Goal: Task Accomplishment & Management: Manage account settings

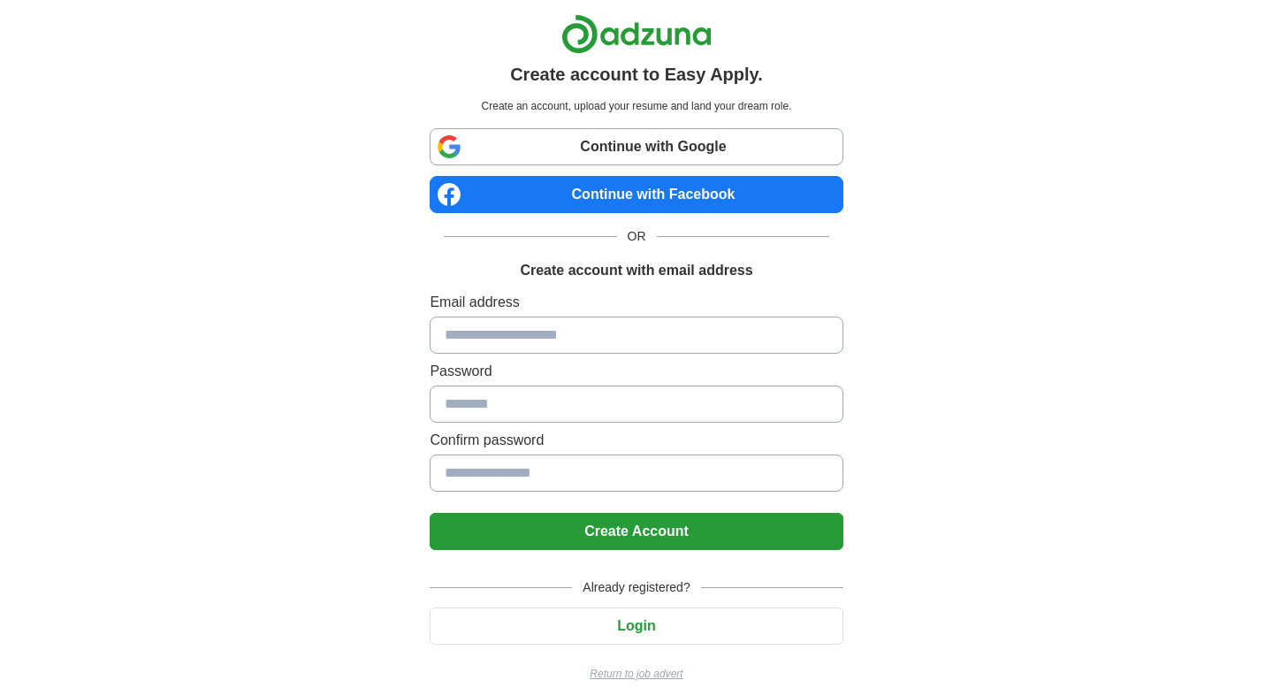
click at [621, 342] on input at bounding box center [636, 334] width 413 height 37
click at [607, 334] on input at bounding box center [636, 334] width 413 height 37
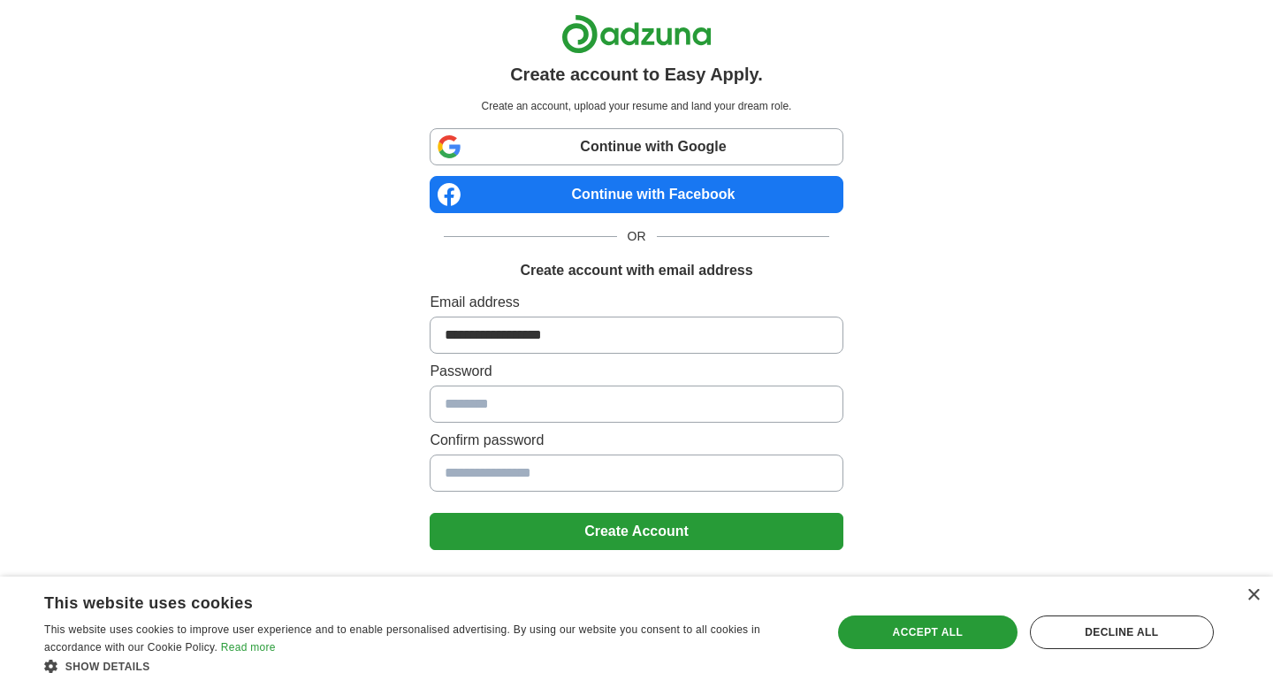
type input "**********"
click at [472, 416] on input at bounding box center [636, 403] width 413 height 37
click at [474, 411] on input at bounding box center [636, 403] width 413 height 37
click at [952, 640] on div "Accept all" at bounding box center [927, 632] width 179 height 34
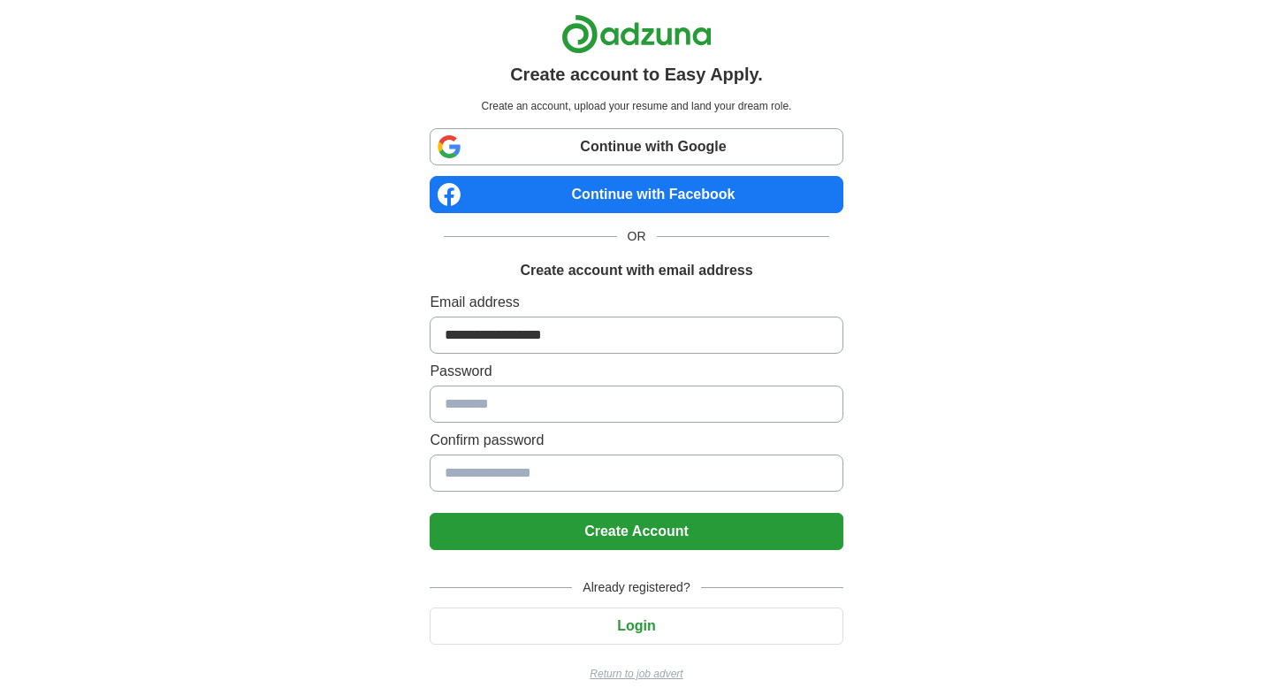
click at [733, 411] on input at bounding box center [636, 403] width 413 height 37
click at [712, 461] on input at bounding box center [636, 472] width 413 height 37
click at [708, 483] on input at bounding box center [636, 472] width 413 height 37
click at [692, 393] on input at bounding box center [636, 403] width 413 height 37
click at [644, 151] on link "Continue with Google" at bounding box center [636, 146] width 413 height 37
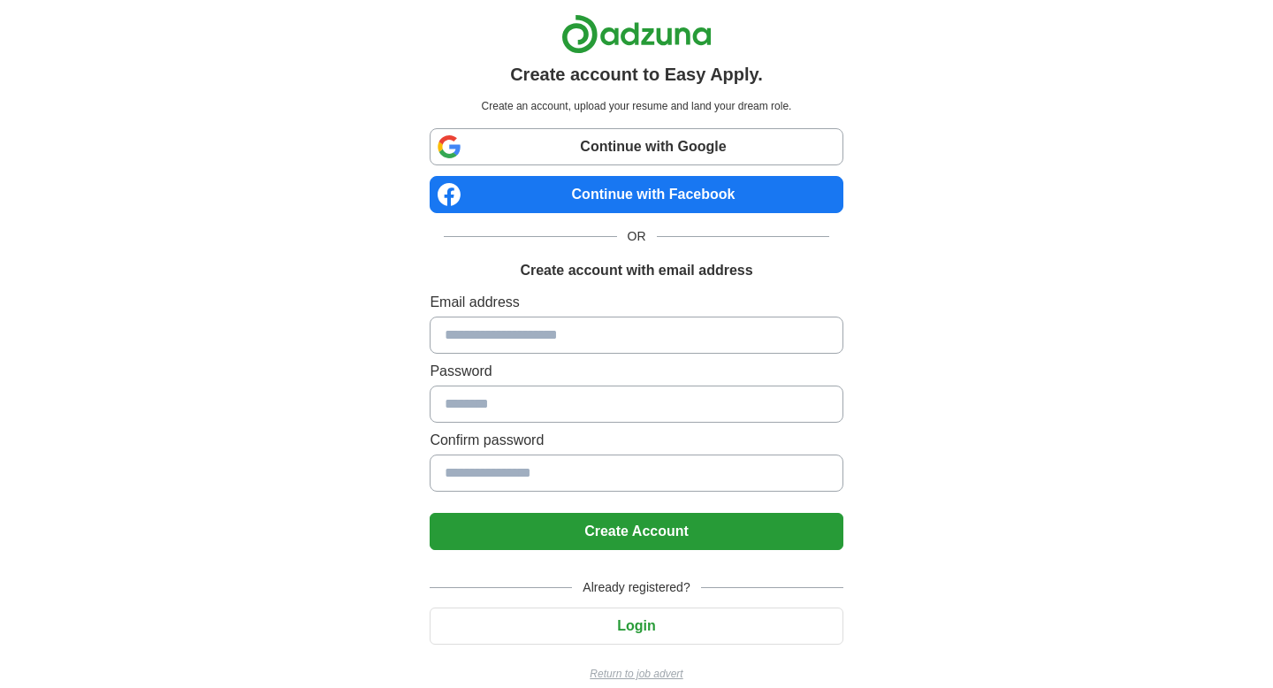
click at [683, 148] on link "Continue with Google" at bounding box center [636, 146] width 413 height 37
